Goal: Task Accomplishment & Management: Use online tool/utility

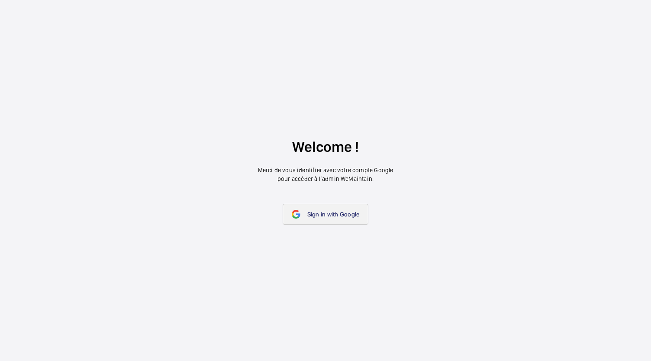
click at [349, 218] on link "Sign in with Google" at bounding box center [326, 214] width 86 height 21
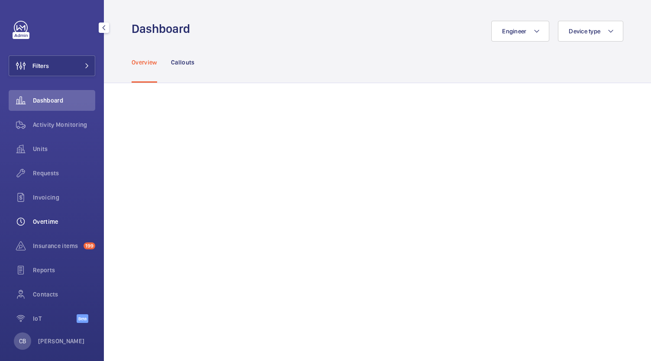
click at [39, 230] on div "Overtime" at bounding box center [52, 221] width 87 height 21
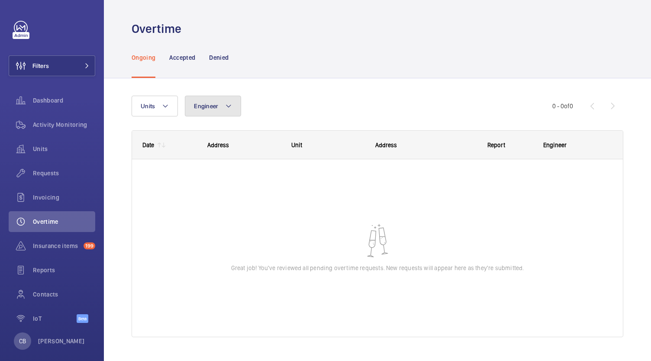
click at [222, 112] on button "Engineer" at bounding box center [213, 106] width 56 height 21
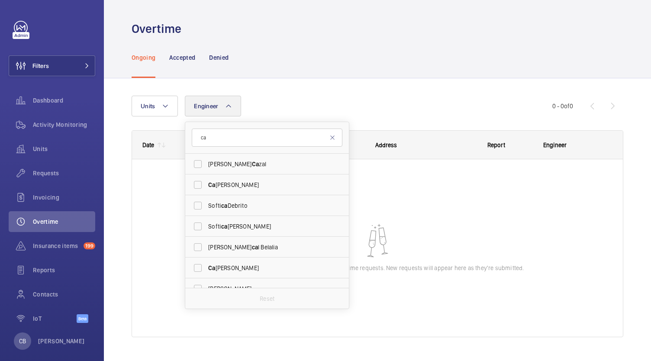
type input "c"
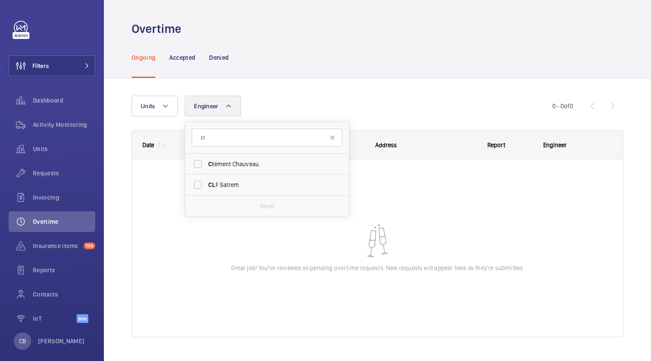
type input "c"
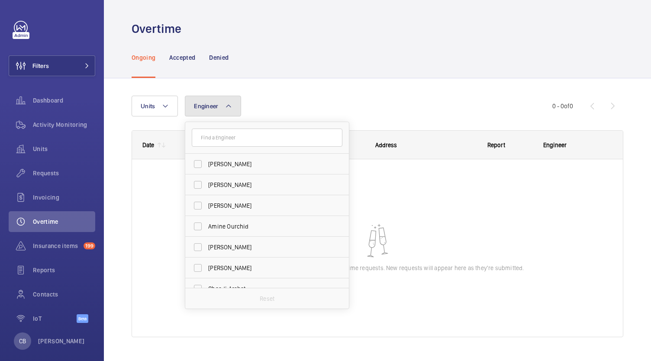
click at [221, 109] on button "Engineer" at bounding box center [213, 106] width 56 height 21
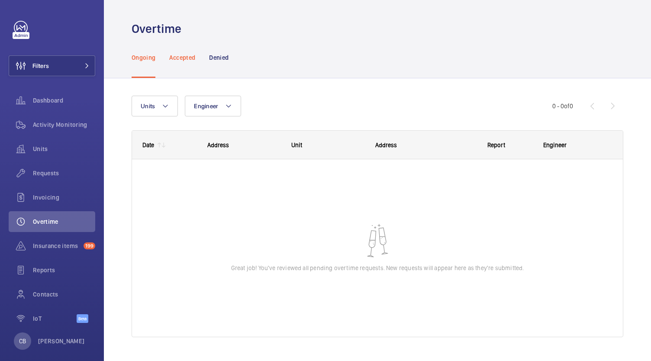
click at [182, 58] on p "Accepted" at bounding box center [182, 57] width 26 height 9
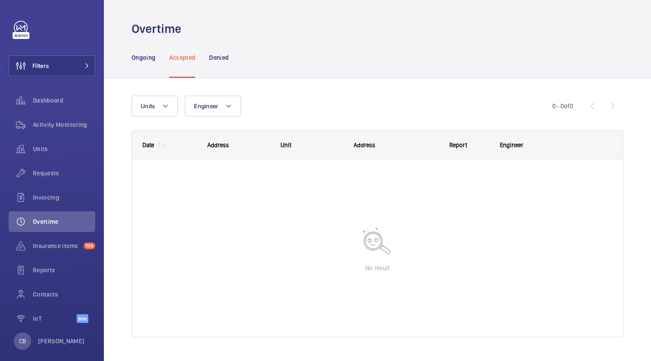
click at [242, 52] on div "Ongoing Accepted Denied" at bounding box center [378, 57] width 492 height 41
click at [32, 126] on wm-front-icon-button at bounding box center [21, 124] width 24 height 21
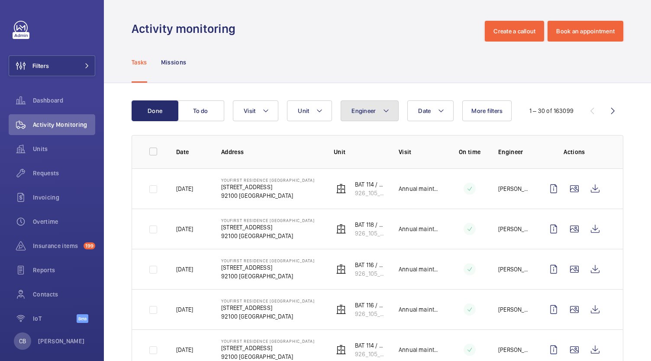
click at [369, 107] on span "Engineer" at bounding box center [363, 110] width 24 height 7
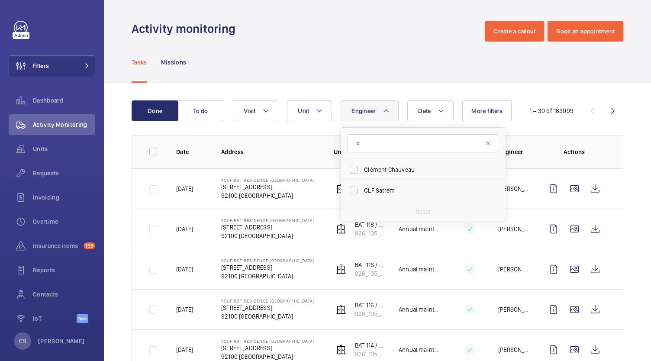
type input "c"
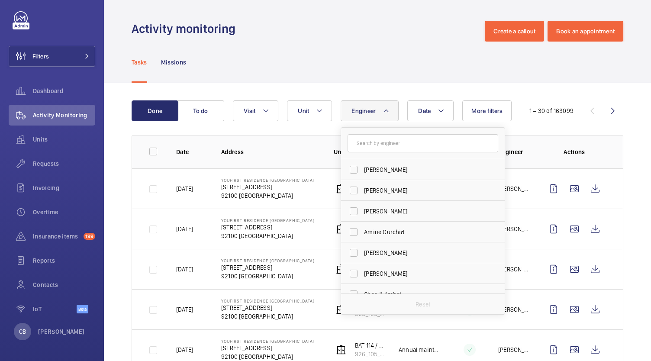
scroll to position [8, 0]
click at [32, 283] on wm-front-icon-button at bounding box center [21, 286] width 24 height 21
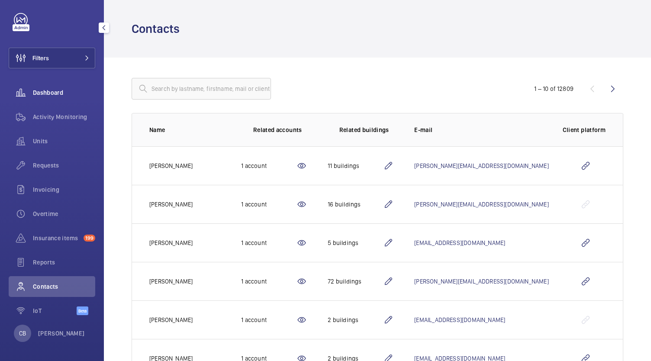
click at [32, 97] on wm-front-icon-button at bounding box center [21, 92] width 24 height 21
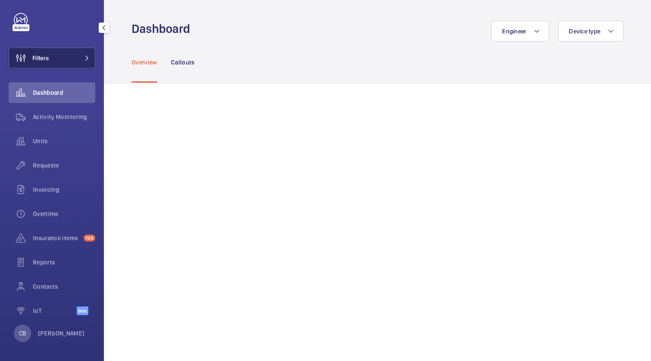
click at [29, 58] on wm-front-icon-button at bounding box center [20, 58] width 23 height 21
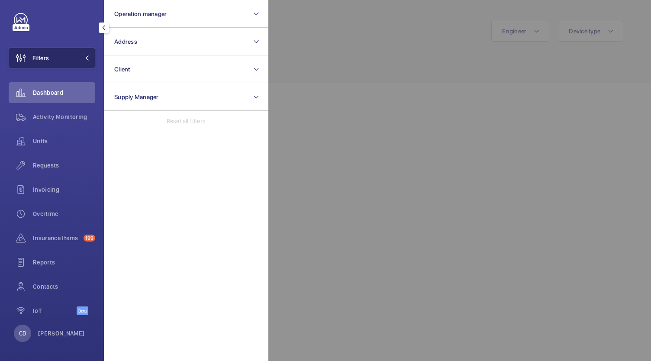
click at [45, 60] on span "Filters" at bounding box center [40, 58] width 16 height 9
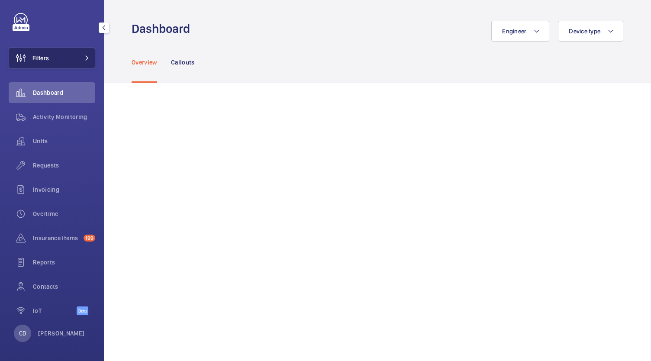
click at [35, 64] on span "Filters" at bounding box center [29, 58] width 40 height 21
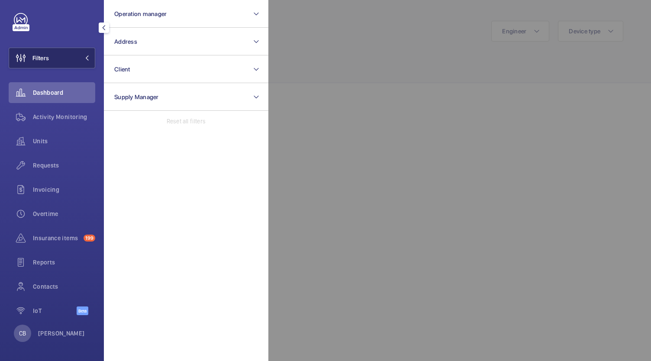
click at [35, 64] on span "Filters" at bounding box center [29, 58] width 40 height 21
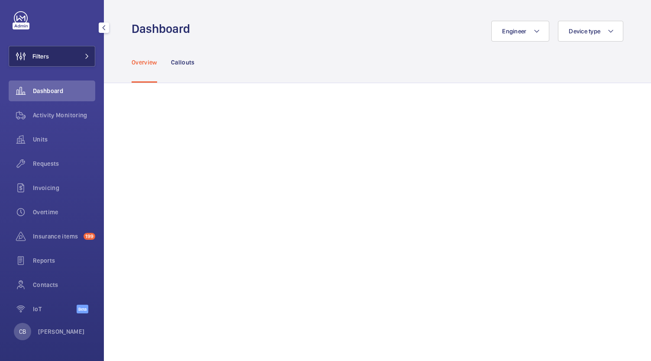
scroll to position [9, 0]
click at [61, 337] on p "[PERSON_NAME] [PERSON_NAME]" at bounding box center [61, 332] width 47 height 9
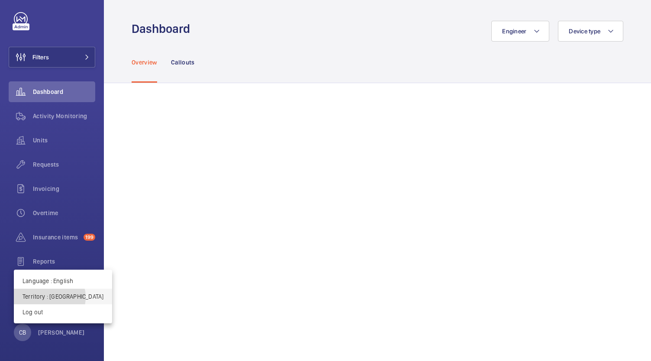
click at [49, 297] on p "Territory : France" at bounding box center [63, 296] width 81 height 9
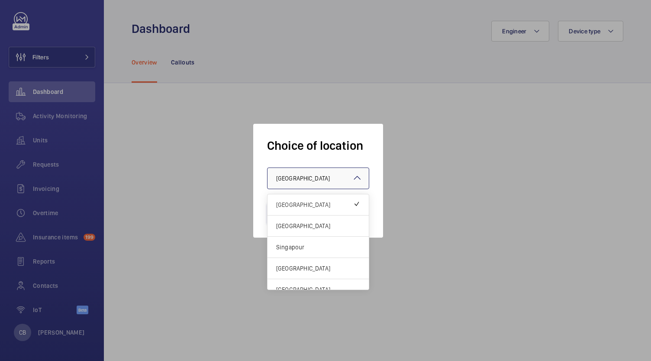
click at [322, 180] on div at bounding box center [317, 178] width 101 height 21
click at [311, 223] on span "[GEOGRAPHIC_DATA]" at bounding box center [318, 226] width 84 height 9
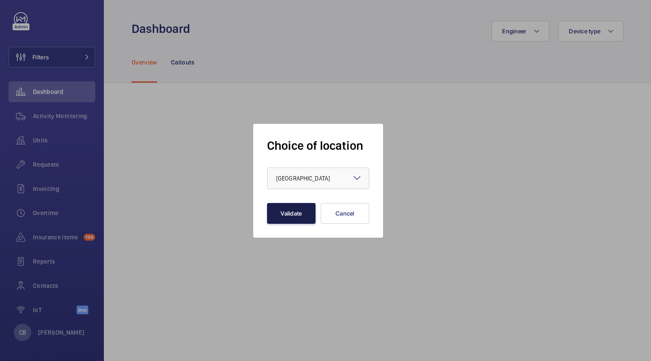
click at [298, 216] on button "Validate" at bounding box center [291, 213] width 48 height 21
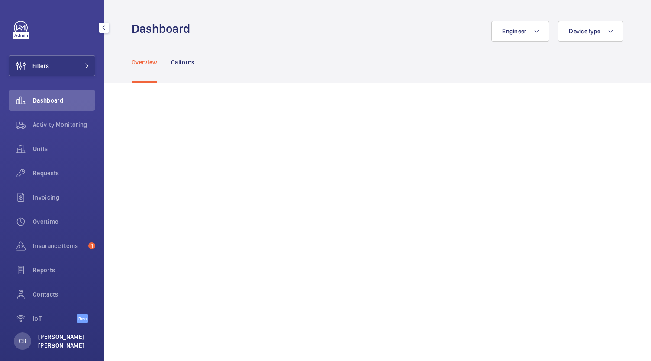
click at [64, 337] on p "[PERSON_NAME] [PERSON_NAME]" at bounding box center [64, 340] width 52 height 17
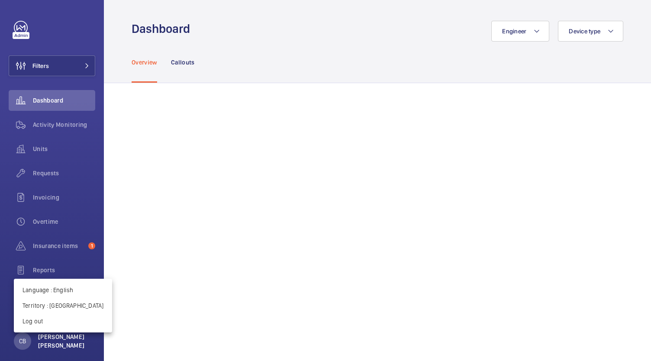
click at [64, 337] on div at bounding box center [325, 180] width 651 height 361
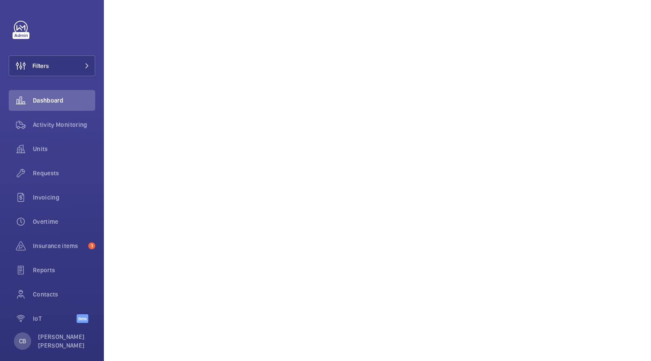
scroll to position [465, 0]
click at [32, 219] on wm-front-icon-button at bounding box center [21, 221] width 24 height 21
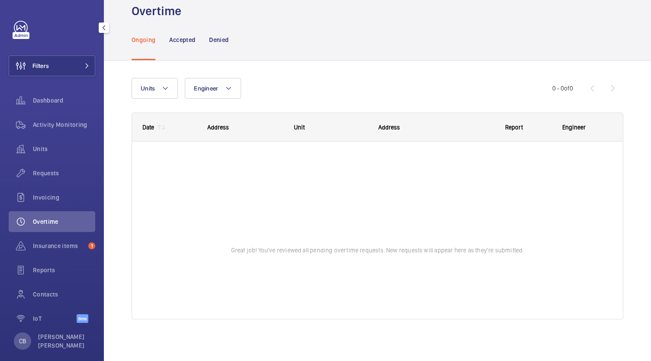
scroll to position [18, 0]
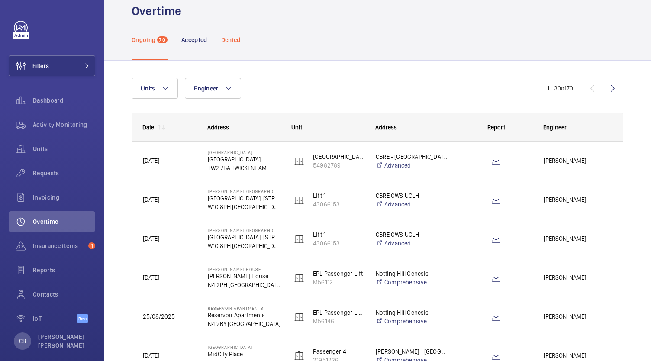
click at [234, 39] on p "Denied" at bounding box center [230, 39] width 19 height 9
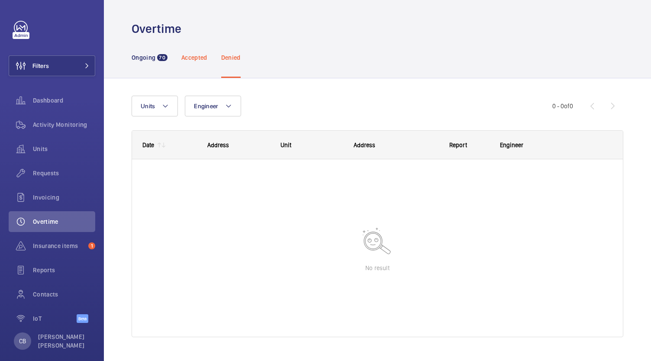
click at [190, 52] on div "Accepted" at bounding box center [194, 57] width 26 height 41
click at [164, 56] on span "70" at bounding box center [162, 57] width 10 height 7
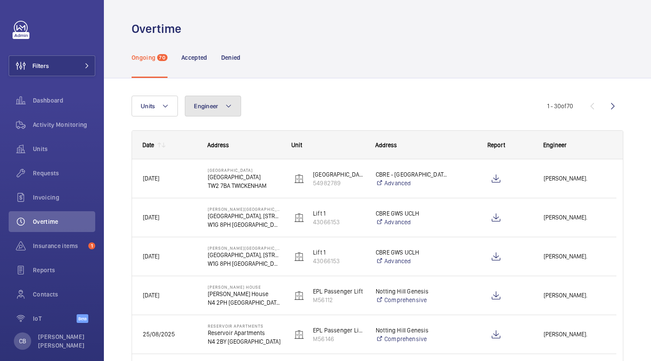
click at [203, 108] on span "Engineer" at bounding box center [206, 106] width 24 height 7
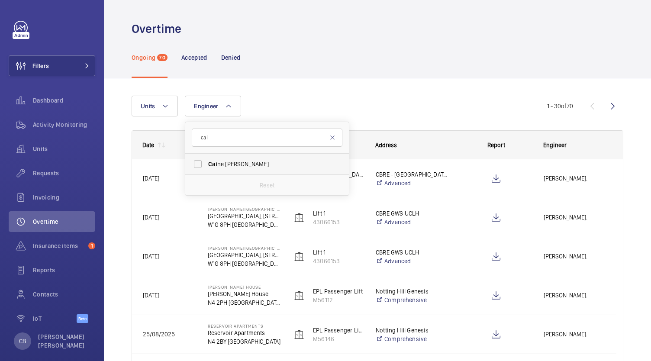
type input "cai"
click at [224, 163] on span "[PERSON_NAME]" at bounding box center [267, 164] width 119 height 9
click at [206, 163] on input "[PERSON_NAME]" at bounding box center [197, 163] width 17 height 17
checkbox input "true"
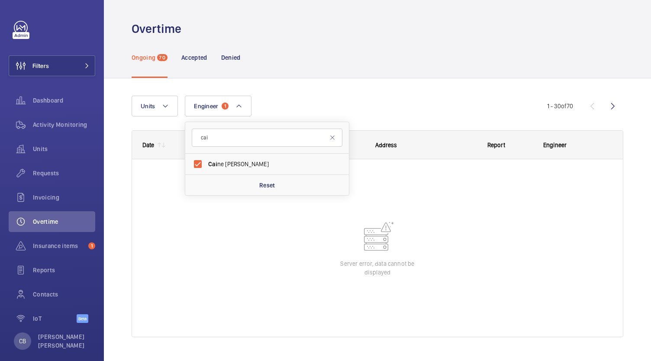
click at [167, 208] on div at bounding box center [377, 247] width 491 height 177
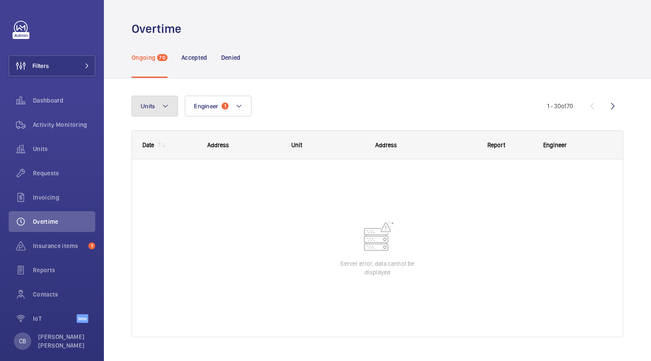
click at [165, 112] on button "Units" at bounding box center [155, 106] width 46 height 21
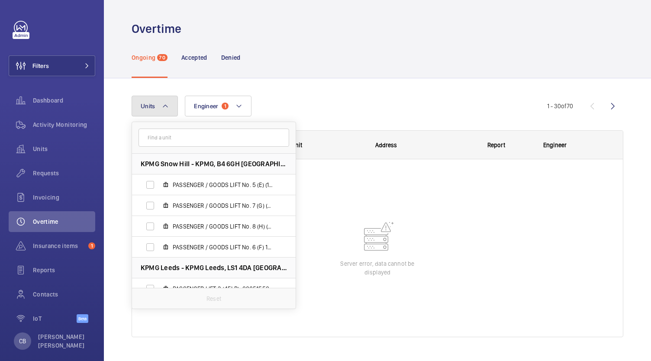
click at [165, 112] on button "Units" at bounding box center [155, 106] width 46 height 21
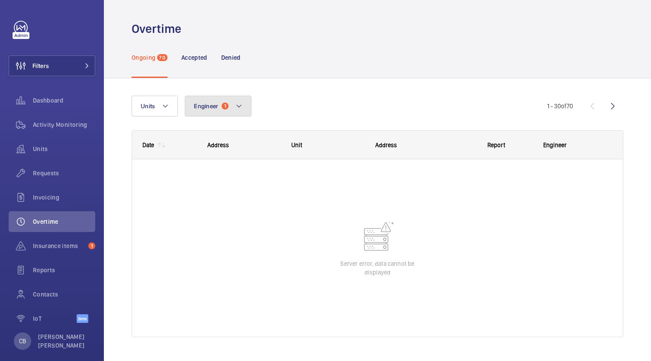
click at [226, 103] on span "1" at bounding box center [225, 106] width 7 height 7
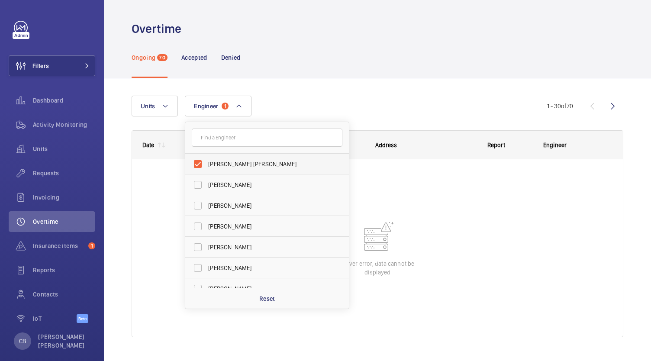
click at [239, 162] on span "[PERSON_NAME] [PERSON_NAME]" at bounding box center [267, 164] width 119 height 9
click at [206, 162] on input "[PERSON_NAME] [PERSON_NAME]" at bounding box center [197, 163] width 17 height 17
checkbox input "false"
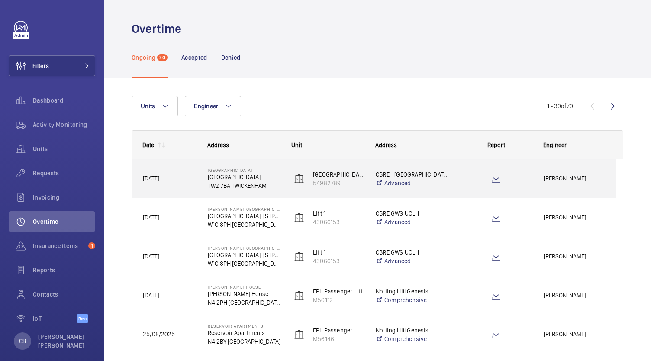
click at [256, 183] on p "TW2 7BA TWICKENHAM" at bounding box center [244, 185] width 73 height 9
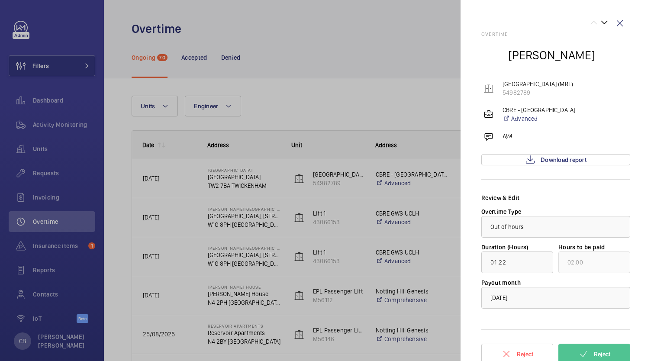
click at [256, 183] on div at bounding box center [325, 180] width 651 height 361
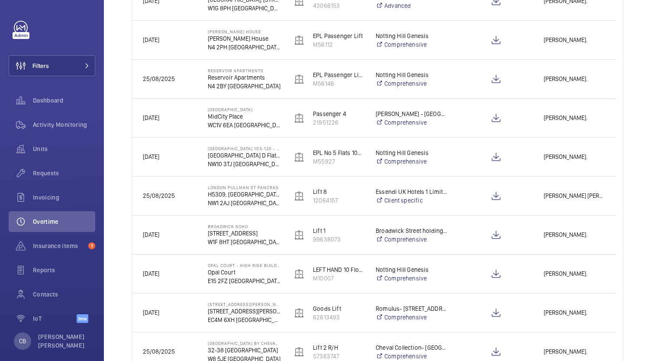
scroll to position [254, 0]
click at [268, 196] on p "H5309, [GEOGRAPHIC_DATA], [STREET_ADDRESS]" at bounding box center [244, 195] width 73 height 9
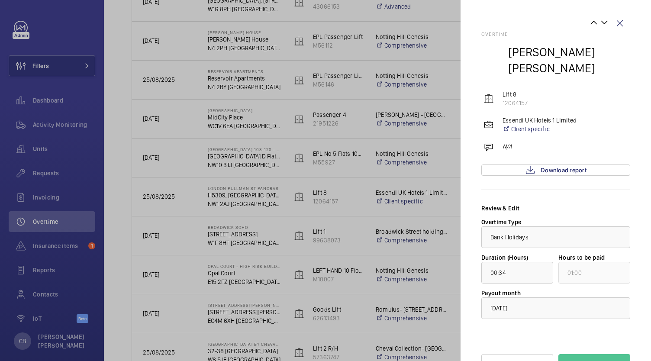
click at [212, 215] on div at bounding box center [325, 180] width 651 height 361
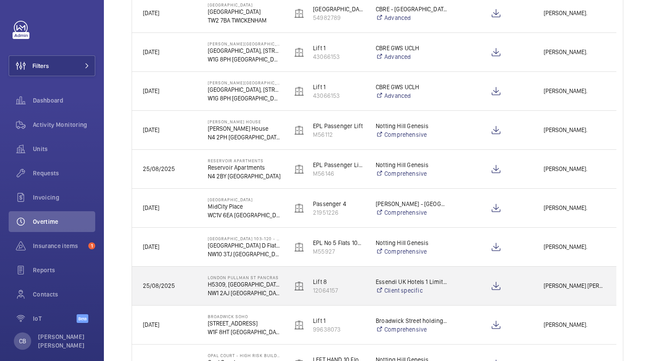
scroll to position [0, 0]
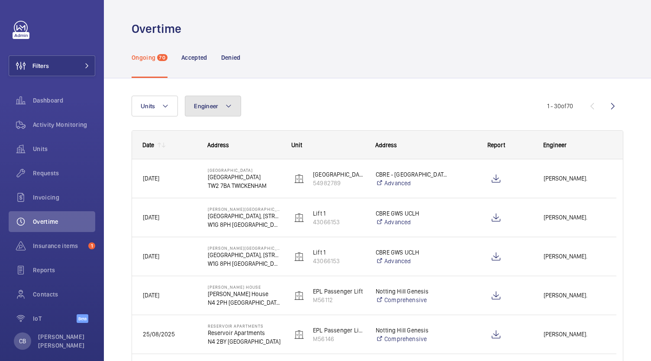
click at [206, 109] on span "Engineer" at bounding box center [206, 106] width 24 height 7
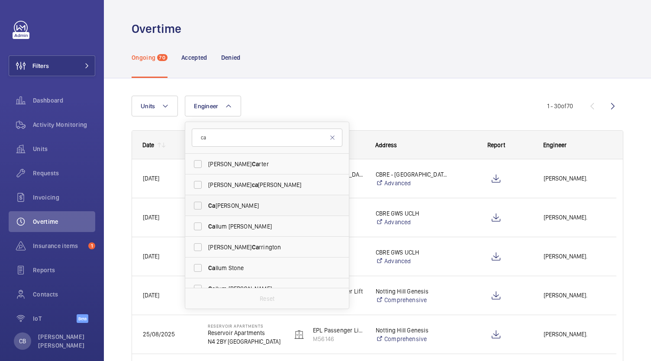
type input "ca"
click at [220, 205] on span "Ca [PERSON_NAME]" at bounding box center [267, 205] width 119 height 9
click at [206, 205] on input "Ca [PERSON_NAME]" at bounding box center [197, 205] width 17 height 17
checkbox input "true"
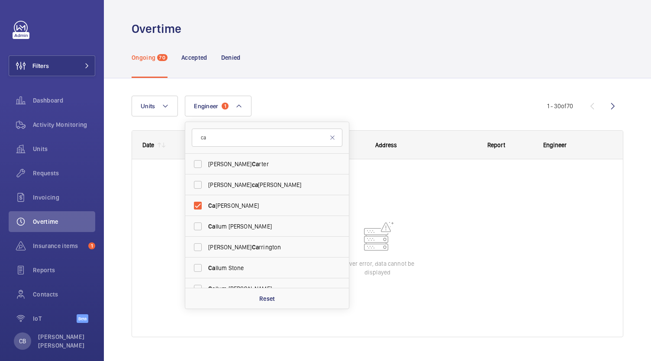
click at [507, 267] on div at bounding box center [377, 247] width 491 height 177
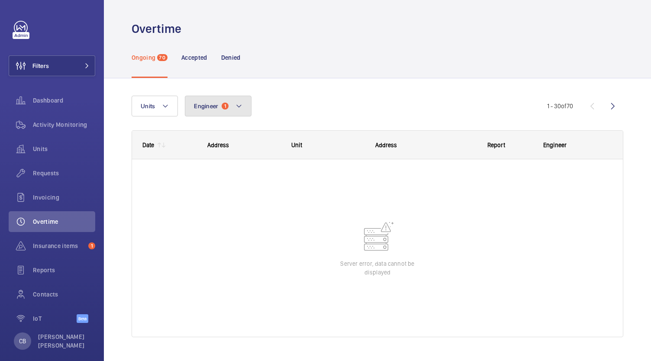
click at [219, 108] on button "Engineer 1" at bounding box center [218, 106] width 67 height 21
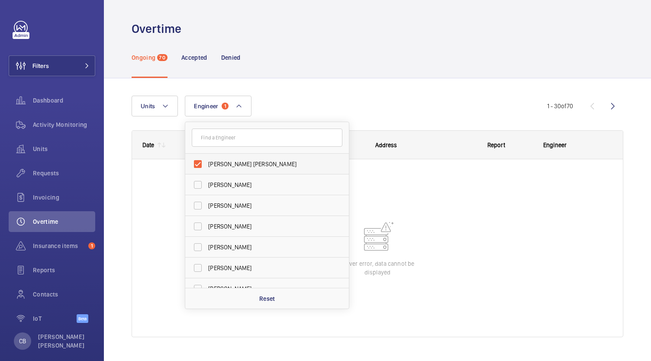
click at [218, 166] on span "[PERSON_NAME] [PERSON_NAME]" at bounding box center [267, 164] width 119 height 9
click at [206, 166] on input "[PERSON_NAME] [PERSON_NAME]" at bounding box center [197, 163] width 17 height 17
checkbox input "false"
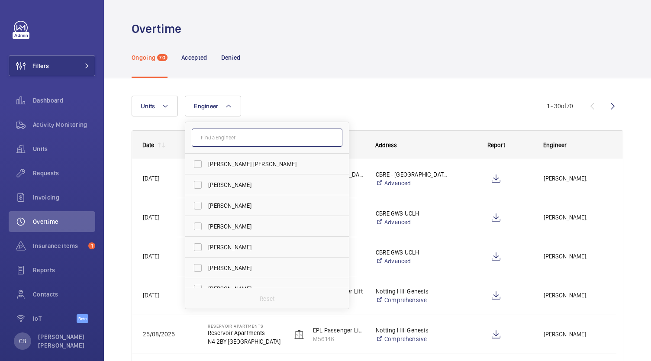
click at [222, 140] on input "text" at bounding box center [267, 138] width 151 height 18
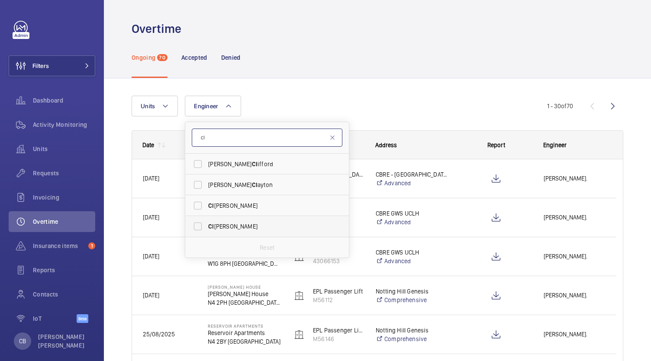
type input "cl"
click at [223, 224] on span "Cl [PERSON_NAME]" at bounding box center [267, 226] width 119 height 9
click at [206, 224] on input "Cl [PERSON_NAME]" at bounding box center [197, 226] width 17 height 17
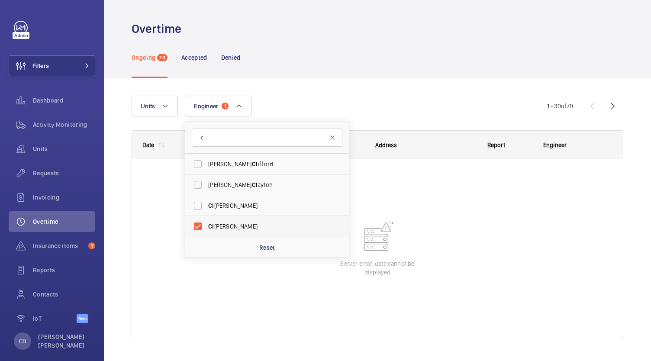
click at [223, 224] on span "Cl [PERSON_NAME]" at bounding box center [267, 226] width 119 height 9
click at [206, 224] on input "Cl [PERSON_NAME]" at bounding box center [197, 226] width 17 height 17
checkbox input "false"
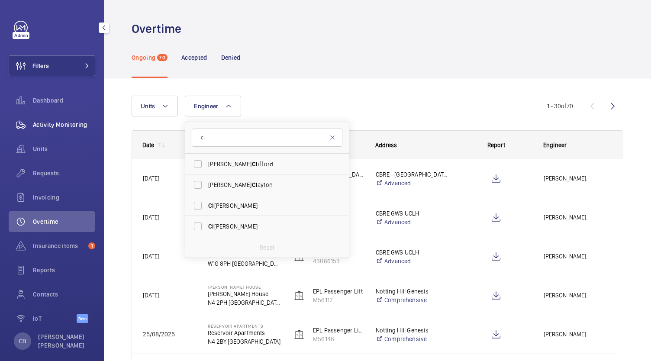
click at [76, 125] on span "Activity Monitoring" at bounding box center [64, 124] width 62 height 9
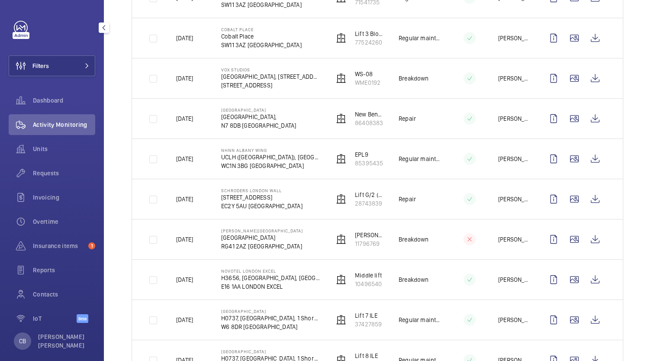
scroll to position [298, 0]
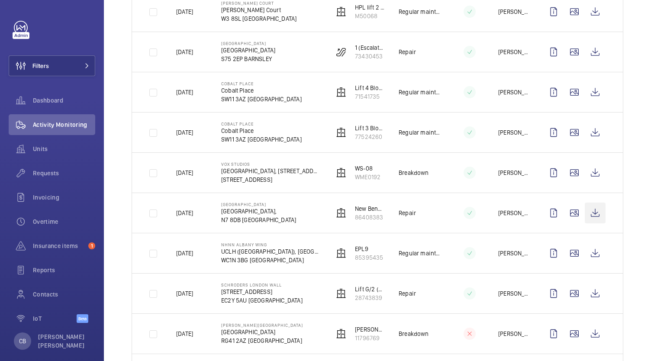
click at [594, 213] on wm-front-icon-button at bounding box center [595, 213] width 21 height 21
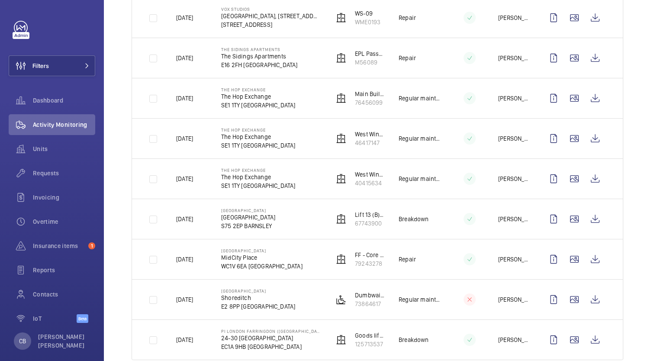
scroll to position [1017, 0]
click at [564, 100] on wm-front-icon-button at bounding box center [574, 97] width 21 height 21
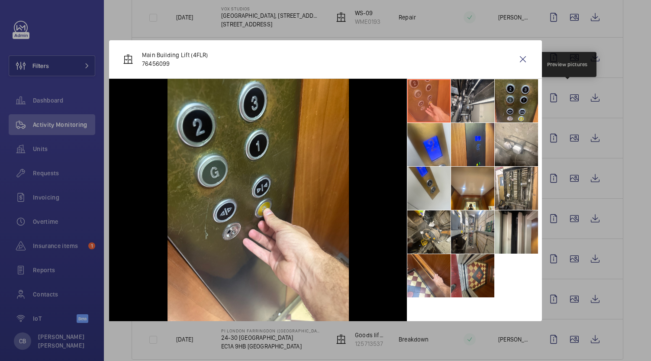
click at [480, 276] on li at bounding box center [472, 275] width 43 height 43
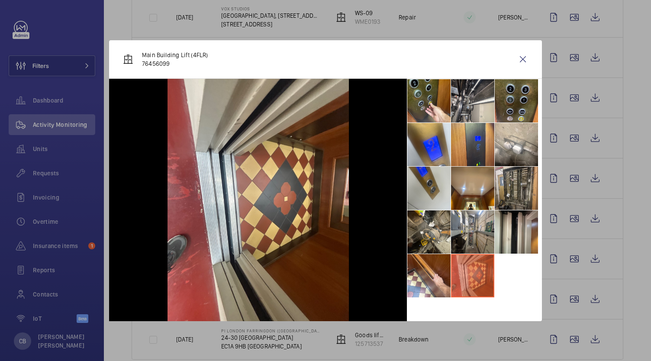
click at [508, 201] on li at bounding box center [516, 188] width 43 height 43
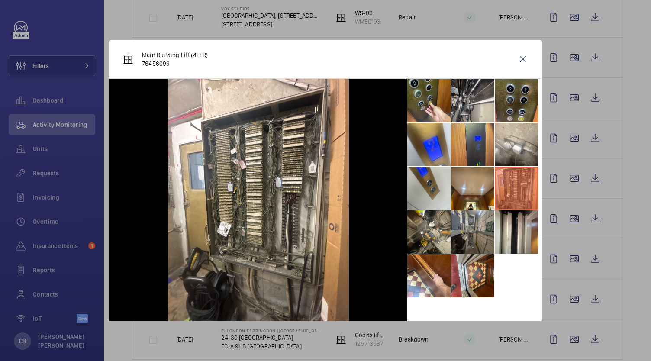
click at [470, 238] on li at bounding box center [472, 231] width 43 height 43
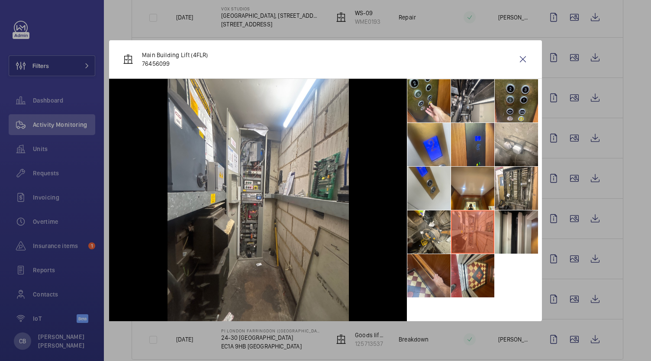
click at [436, 277] on li at bounding box center [428, 275] width 43 height 43
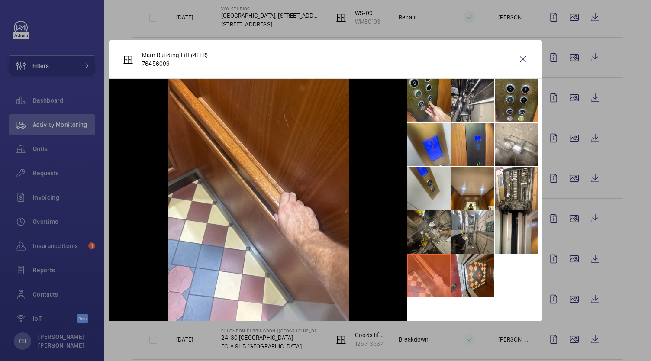
click at [443, 221] on li at bounding box center [428, 231] width 43 height 43
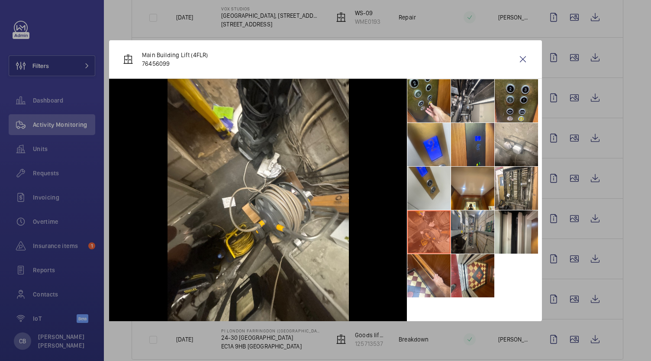
click at [484, 230] on li at bounding box center [472, 231] width 43 height 43
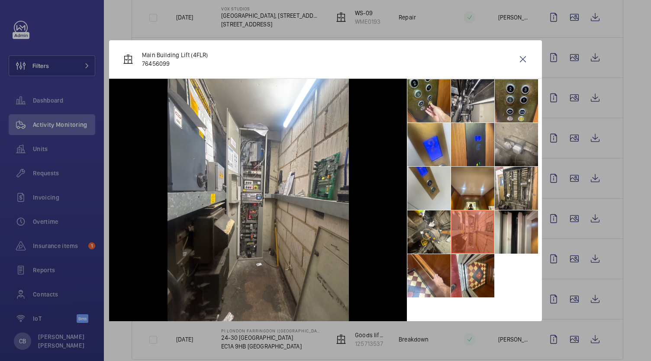
click at [525, 155] on li at bounding box center [516, 144] width 43 height 43
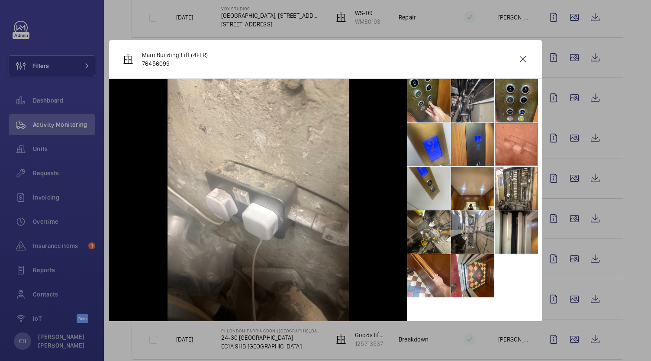
click at [475, 94] on li at bounding box center [472, 100] width 43 height 43
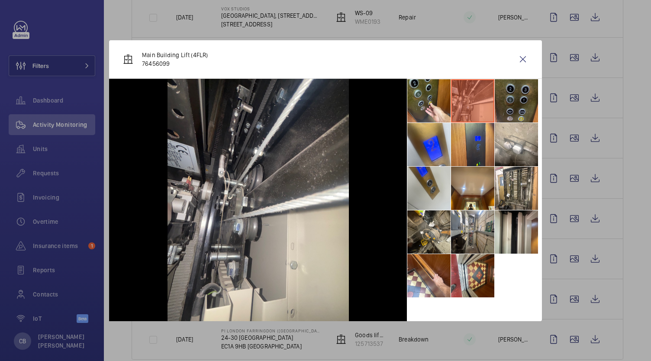
click at [509, 111] on li at bounding box center [516, 100] width 43 height 43
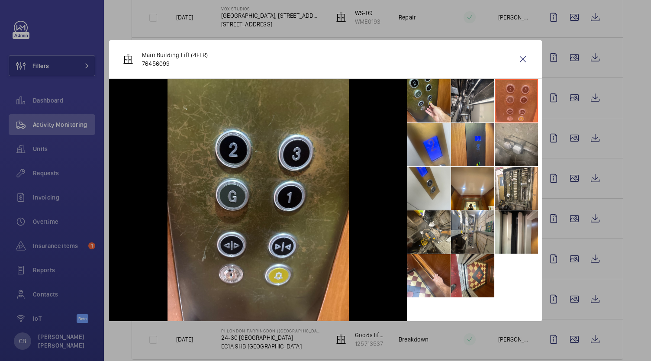
click at [517, 161] on li at bounding box center [516, 144] width 43 height 43
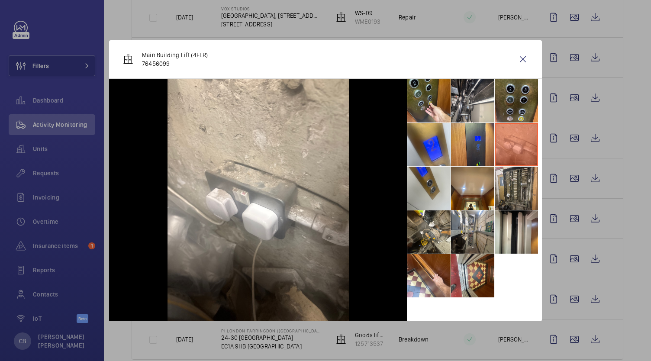
click at [512, 182] on li at bounding box center [516, 188] width 43 height 43
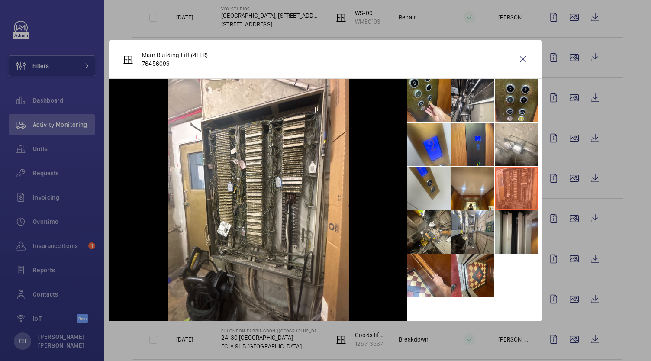
click at [519, 235] on li at bounding box center [516, 231] width 43 height 43
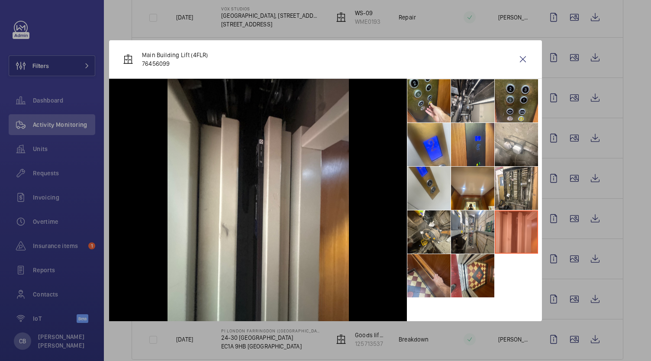
click at [429, 274] on li at bounding box center [428, 275] width 43 height 43
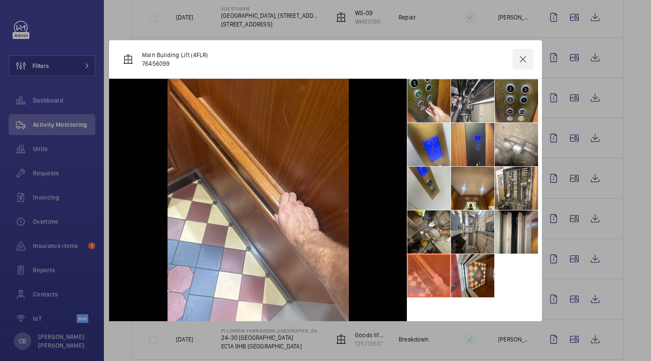
click at [518, 55] on wm-front-icon-button at bounding box center [522, 59] width 21 height 21
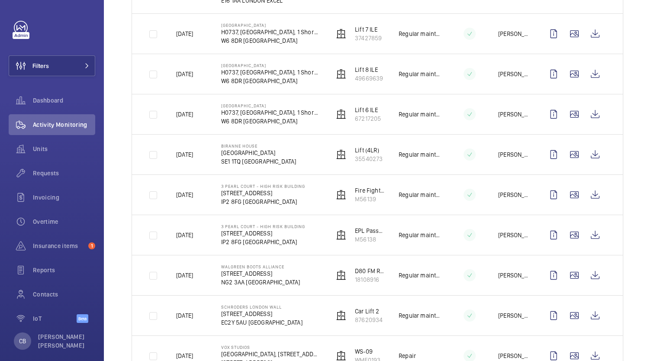
scroll to position [679, 0]
click at [570, 154] on wm-front-icon-button at bounding box center [574, 153] width 21 height 21
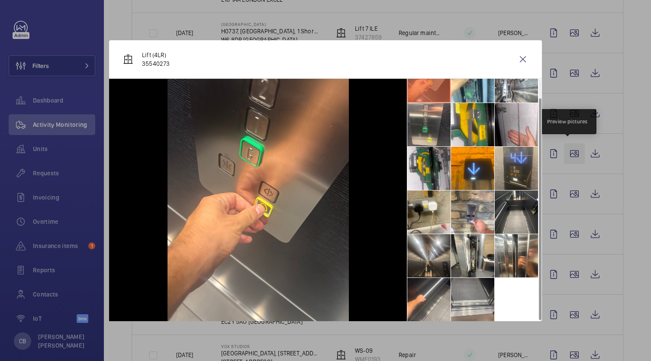
scroll to position [19, 0]
click at [473, 223] on li at bounding box center [472, 212] width 43 height 43
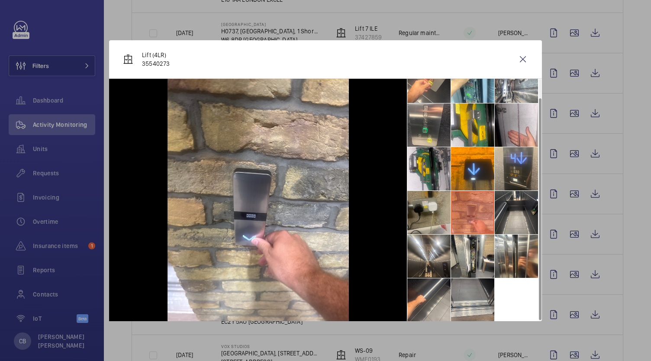
click at [449, 205] on li at bounding box center [428, 212] width 43 height 43
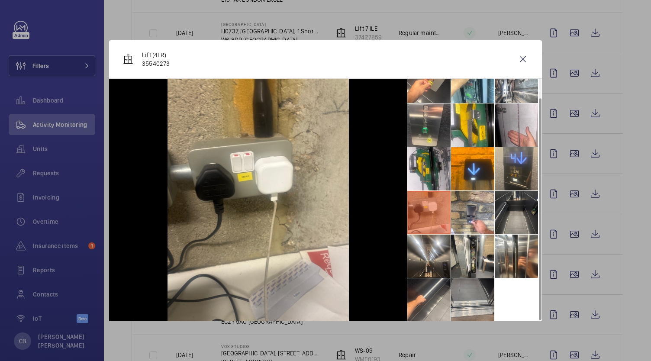
click at [519, 212] on li at bounding box center [516, 212] width 43 height 43
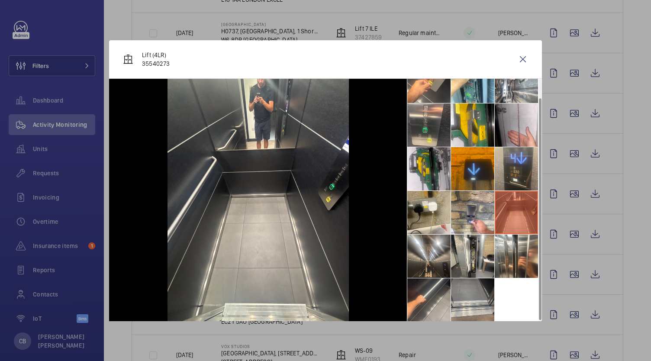
click at [461, 147] on li at bounding box center [472, 168] width 43 height 43
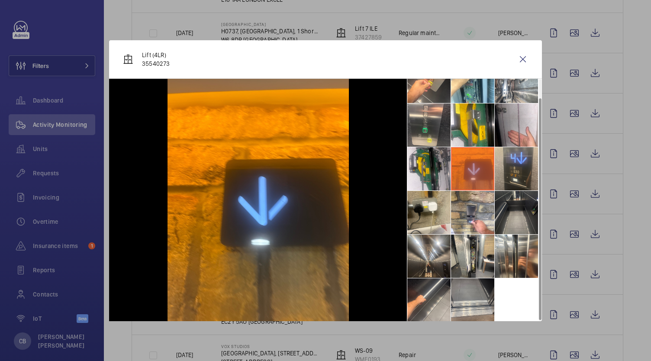
click at [521, 222] on li at bounding box center [516, 212] width 43 height 43
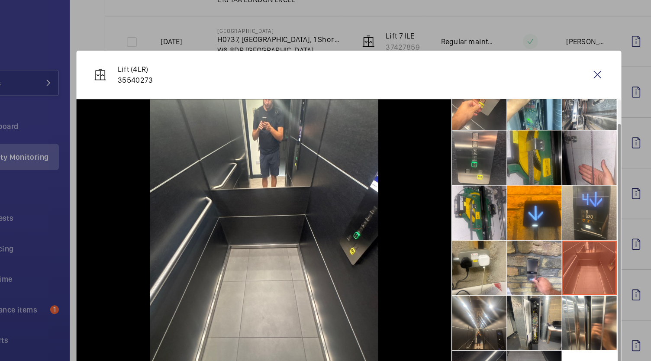
click at [484, 125] on li at bounding box center [472, 124] width 43 height 43
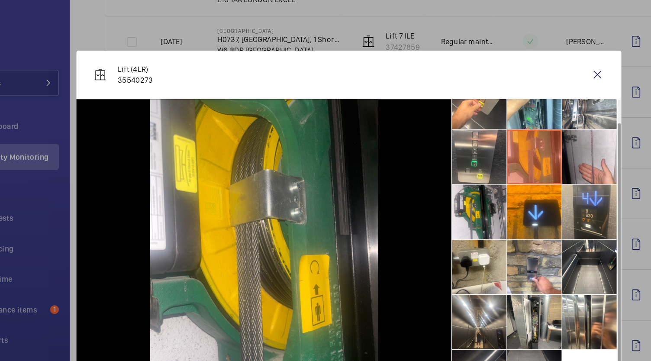
scroll to position [19, 0]
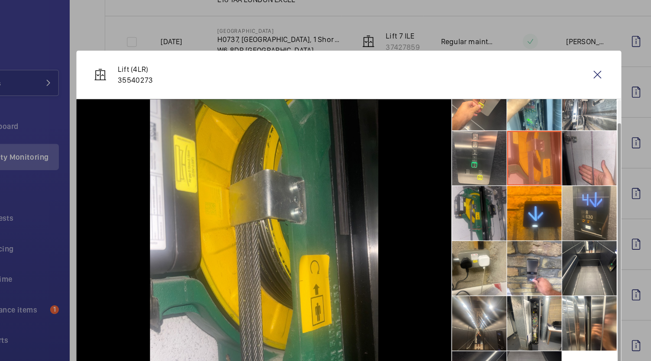
click at [434, 167] on li at bounding box center [428, 169] width 43 height 43
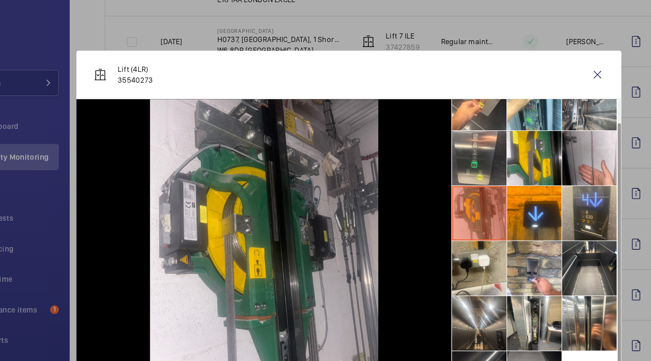
click at [514, 94] on li at bounding box center [516, 81] width 43 height 43
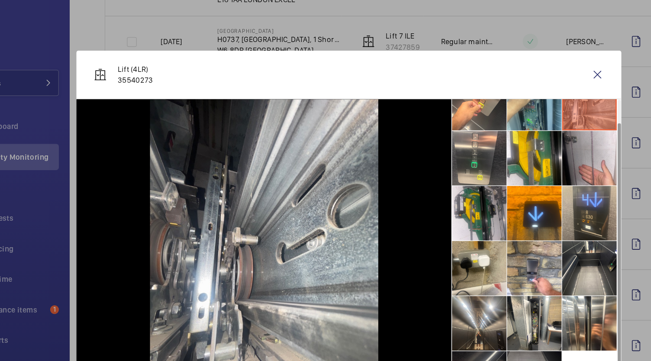
click at [482, 88] on li at bounding box center [472, 81] width 43 height 43
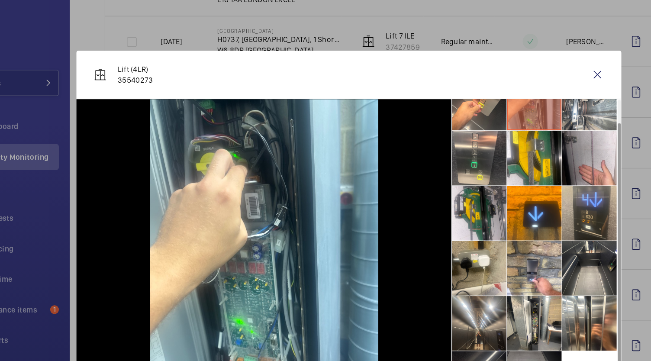
scroll to position [20, 0]
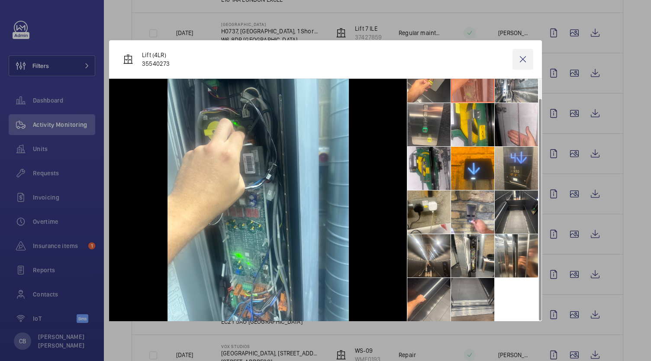
click at [525, 58] on wm-front-icon-button at bounding box center [522, 59] width 21 height 21
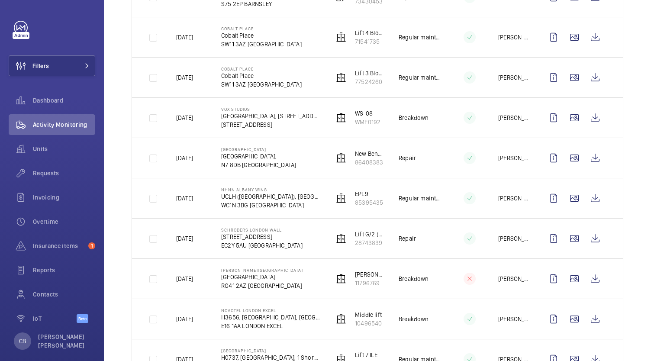
scroll to position [342, 0]
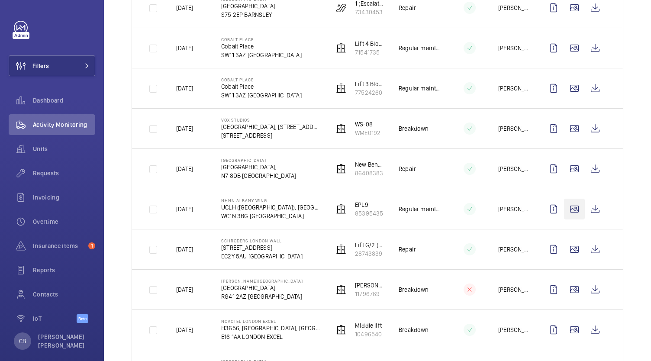
click at [565, 208] on wm-front-icon-button at bounding box center [574, 209] width 21 height 21
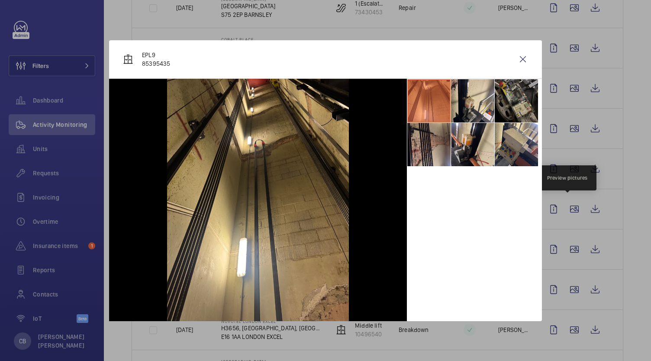
click at [419, 151] on li at bounding box center [428, 144] width 43 height 43
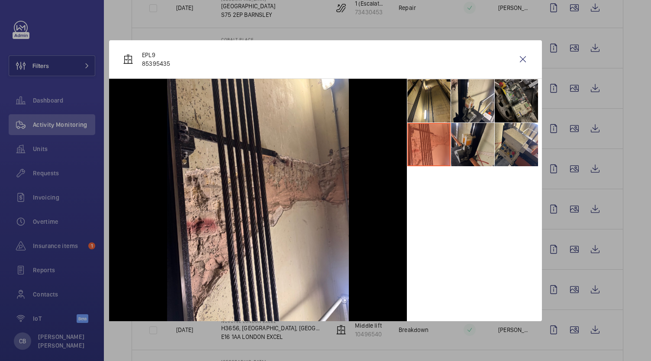
click at [471, 138] on li at bounding box center [472, 144] width 43 height 43
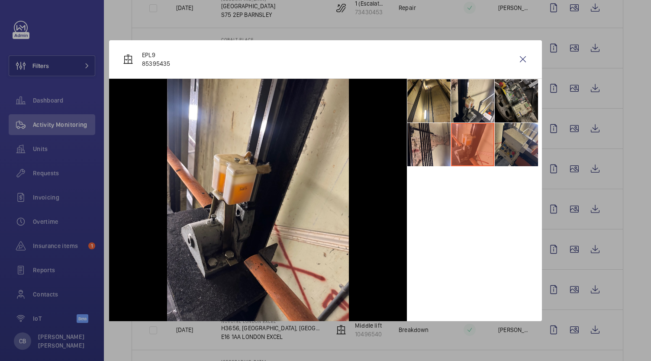
click at [509, 148] on li at bounding box center [516, 144] width 43 height 43
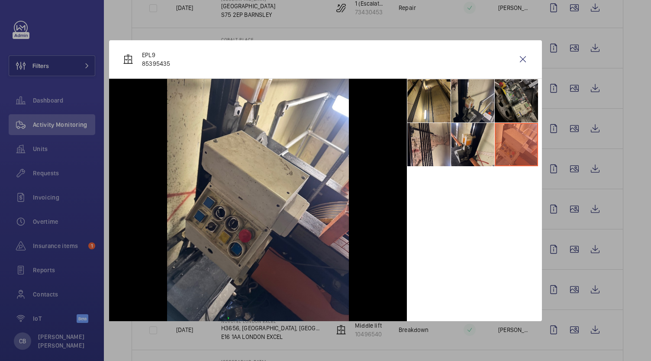
click at [484, 90] on li at bounding box center [472, 100] width 43 height 43
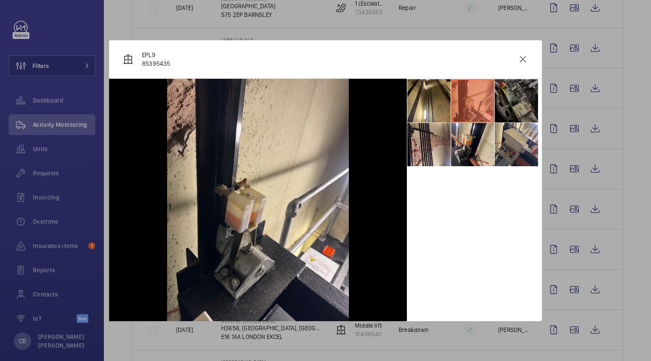
click at [519, 96] on li at bounding box center [516, 100] width 43 height 43
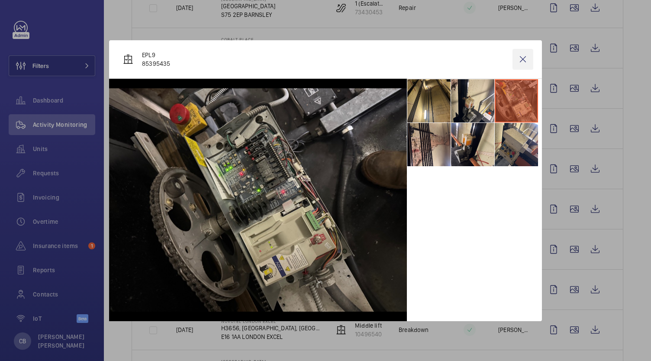
click at [520, 58] on wm-front-icon-button at bounding box center [522, 59] width 21 height 21
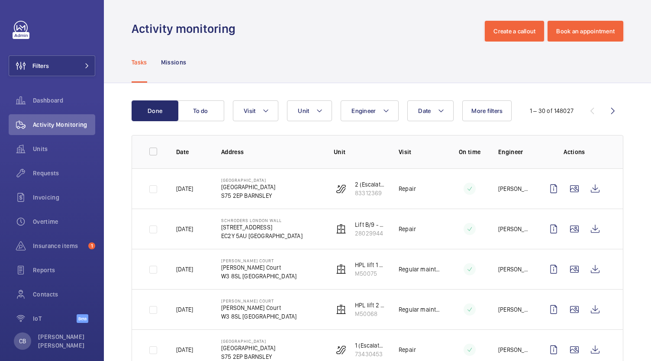
scroll to position [125, 0]
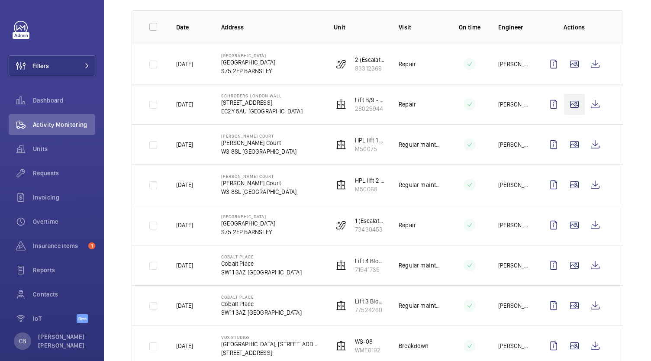
click at [564, 104] on wm-front-icon-button at bounding box center [574, 104] width 21 height 21
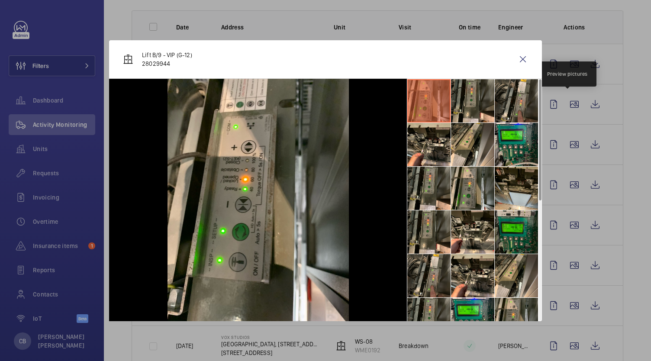
click at [520, 230] on li at bounding box center [516, 231] width 43 height 43
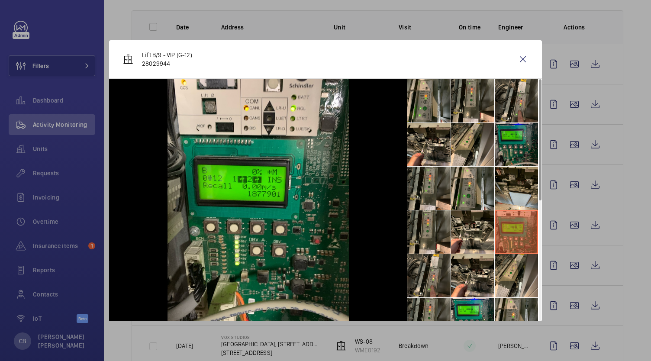
click at [510, 147] on li at bounding box center [516, 144] width 43 height 43
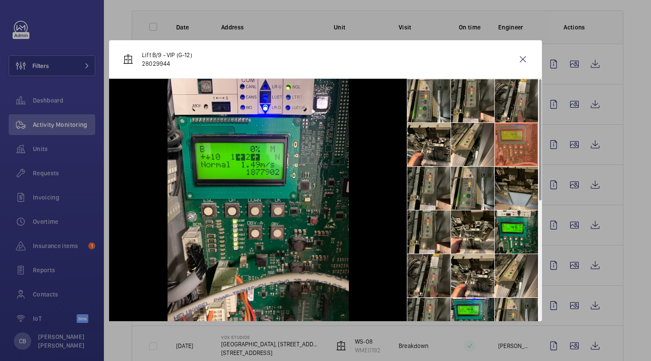
click at [511, 206] on li at bounding box center [516, 188] width 43 height 43
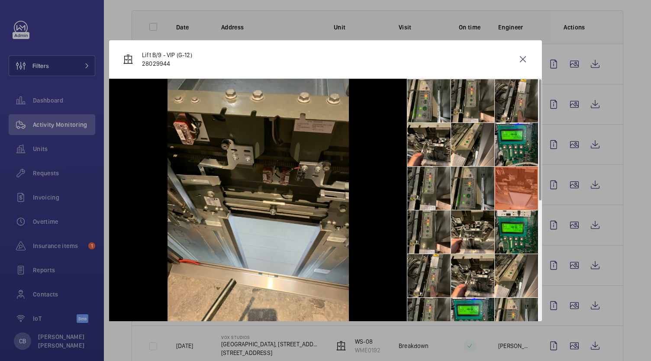
click at [476, 185] on li at bounding box center [472, 188] width 43 height 43
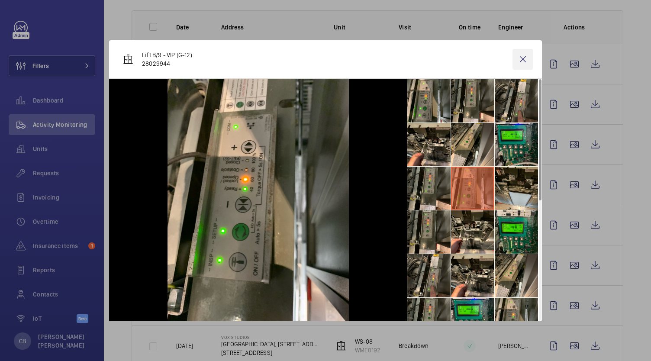
click at [525, 55] on wm-front-icon-button at bounding box center [522, 59] width 21 height 21
